Goal: Find specific page/section: Find specific page/section

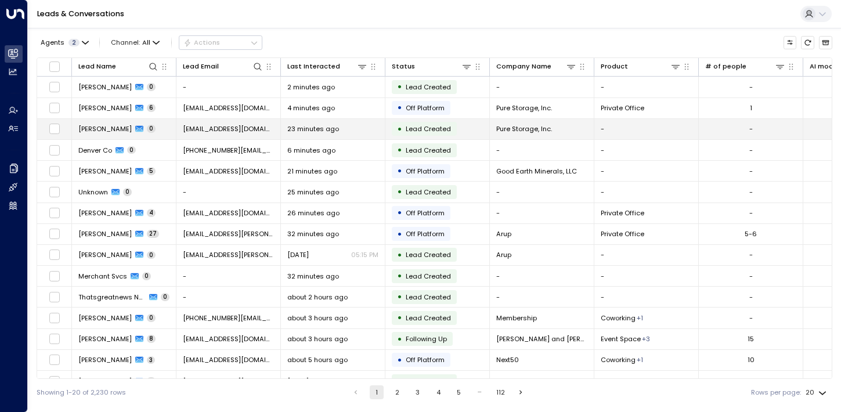
click at [101, 131] on span "[PERSON_NAME]" at bounding box center [104, 128] width 53 height 9
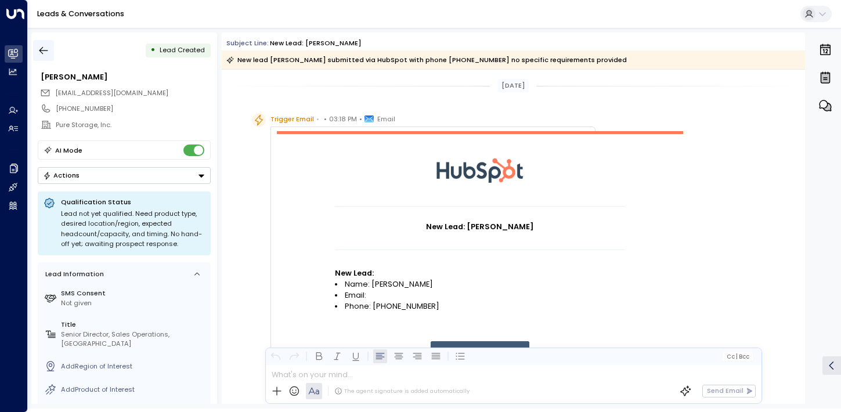
click at [38, 53] on icon "button" at bounding box center [44, 51] width 12 height 12
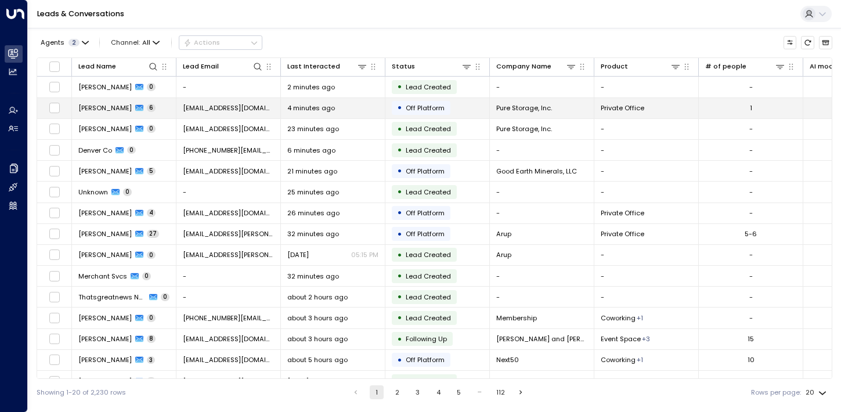
click at [87, 115] on td "[PERSON_NAME] 6" at bounding box center [124, 108] width 105 height 20
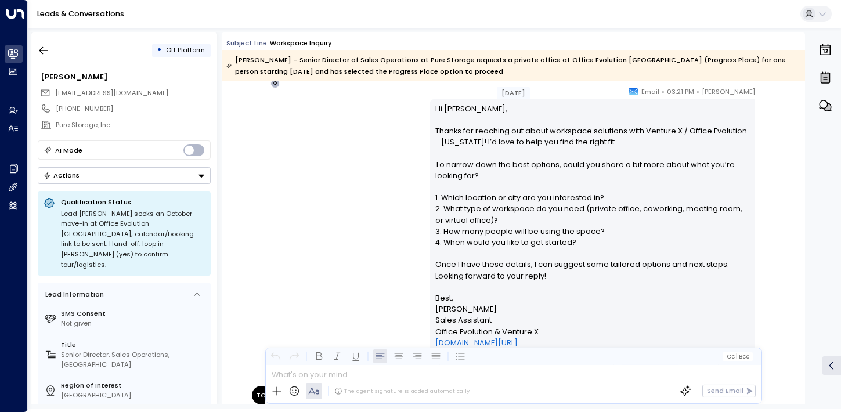
scroll to position [561, 0]
